Goal: Information Seeking & Learning: Learn about a topic

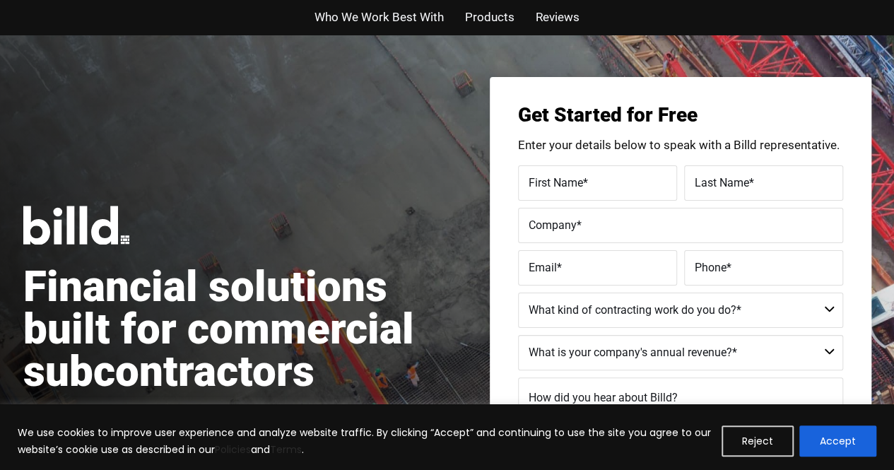
click at [378, 23] on span "Who We Work Best With" at bounding box center [379, 17] width 129 height 21
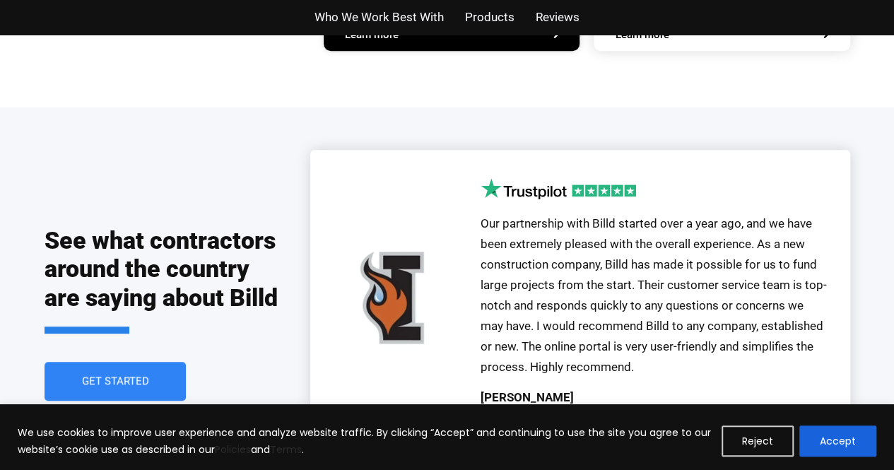
scroll to position [3330, 0]
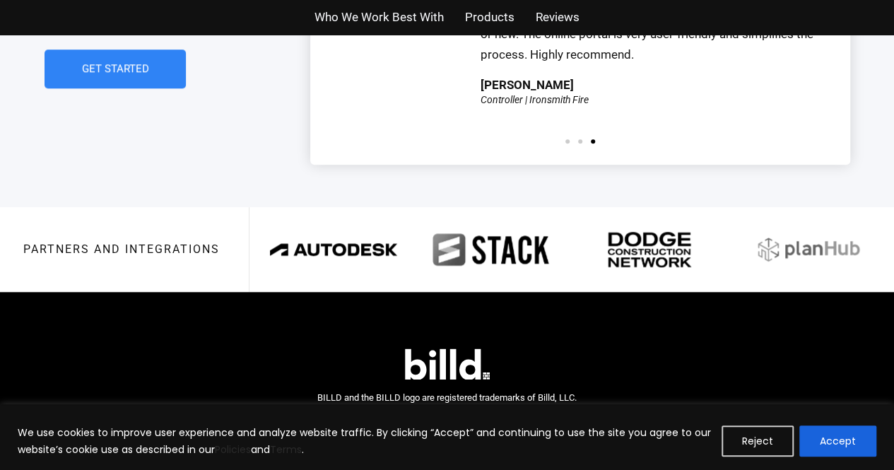
click at [855, 434] on button "Accept" at bounding box center [838, 441] width 77 height 31
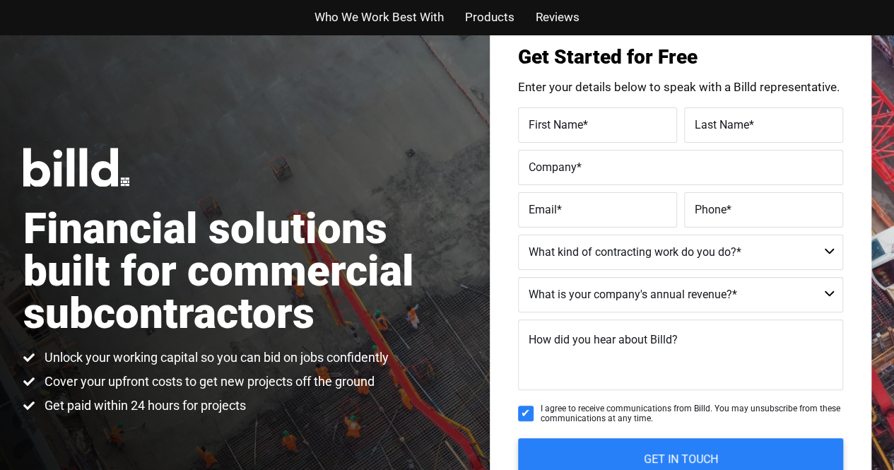
scroll to position [0, 0]
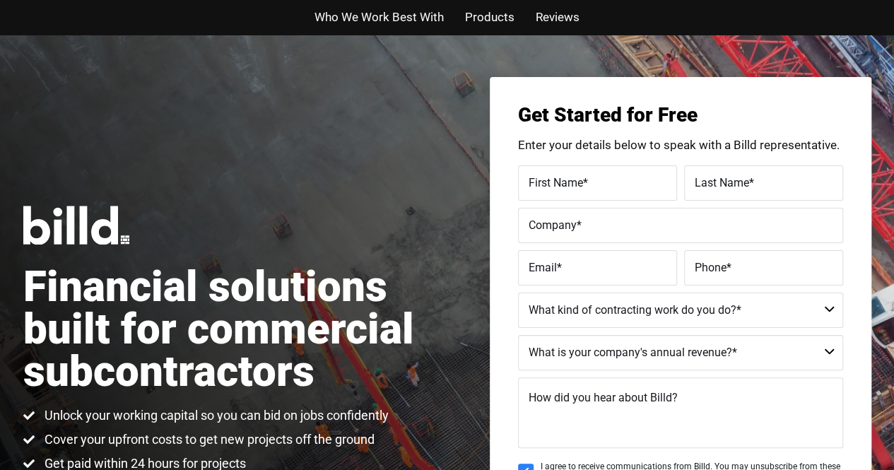
click at [486, 22] on span "Products" at bounding box center [489, 17] width 49 height 21
click at [546, 13] on span "Reviews" at bounding box center [558, 17] width 44 height 21
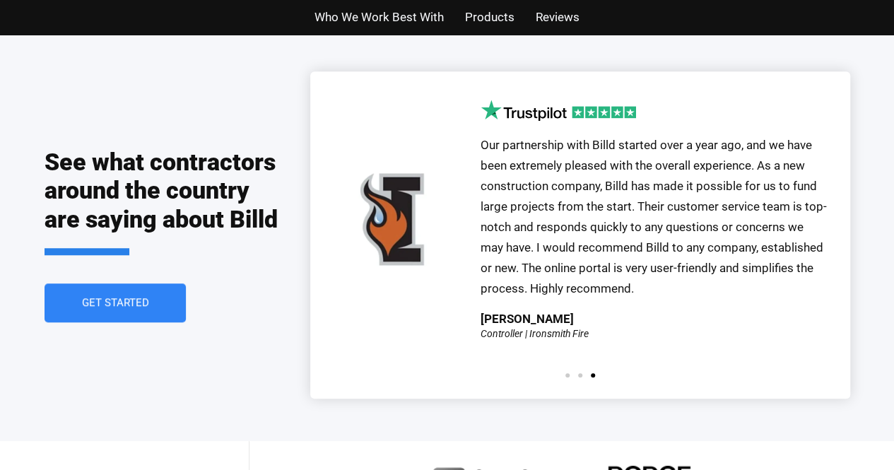
scroll to position [3111, 0]
